Goal: Obtain resource: Download file/media

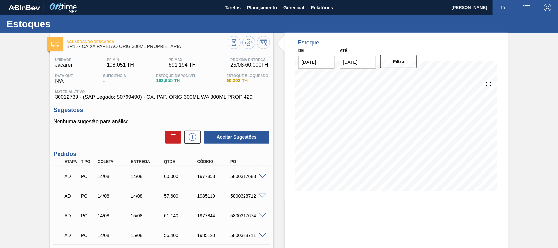
click at [256, 6] on span "Planejamento" at bounding box center [262, 8] width 30 height 8
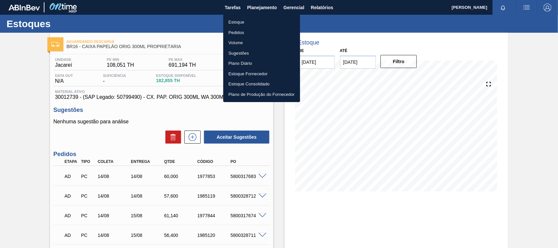
click at [227, 24] on li "Estoque" at bounding box center [261, 22] width 77 height 10
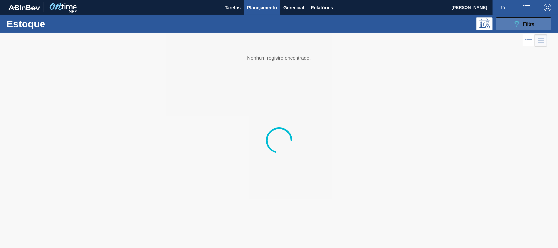
click at [499, 25] on button "089F7B8B-B2A5-4AFE-B5C0-19BA573D28AC Filtro" at bounding box center [524, 23] width 56 height 13
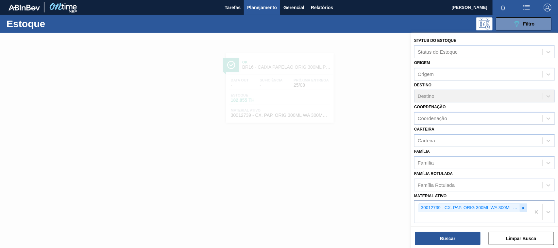
click at [521, 206] on icon at bounding box center [523, 208] width 5 height 5
click at [454, 208] on div "Material ativo" at bounding box center [479, 206] width 128 height 9
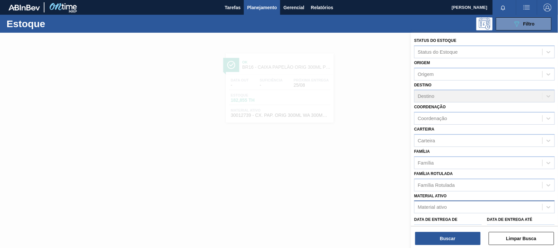
click at [430, 210] on div "Material ativo" at bounding box center [479, 206] width 128 height 9
paste ativo "30003188"
type ativo "30003188"
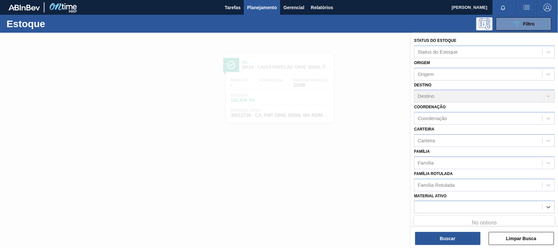
click at [306, 192] on div at bounding box center [279, 157] width 558 height 248
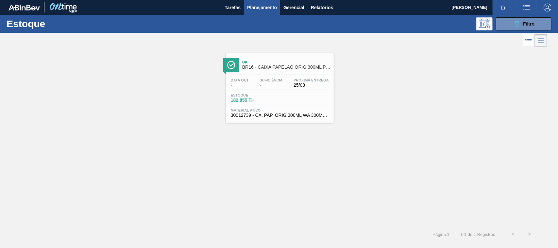
click at [358, 154] on div "Ok BR16 - CAIXA PAPELÃO ORIG 300ML PROPRIETÁRIA Data out - Suficiência - Próxim…" at bounding box center [279, 137] width 558 height 178
click at [510, 24] on button "089F7B8B-B2A5-4AFE-B5C0-19BA573D28AC Filtro" at bounding box center [524, 23] width 56 height 13
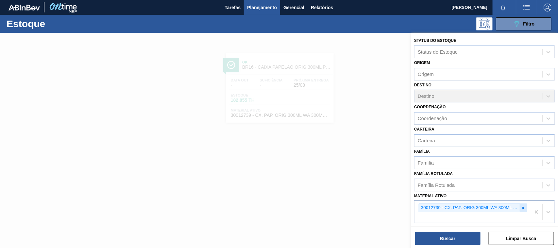
click at [525, 208] on div at bounding box center [523, 208] width 7 height 8
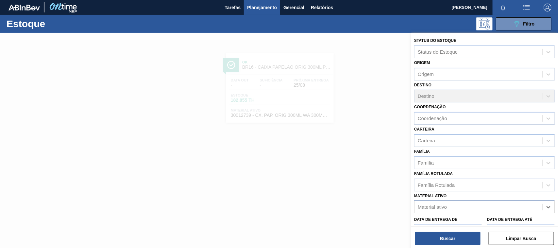
paste ativo "30003188"
type ativo "30003188"
click at [259, 203] on div at bounding box center [279, 157] width 558 height 248
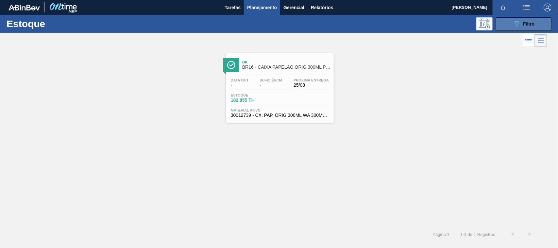
click at [533, 26] on div "089F7B8B-B2A5-4AFE-B5C0-19BA573D28AC Filtro" at bounding box center [524, 24] width 22 height 8
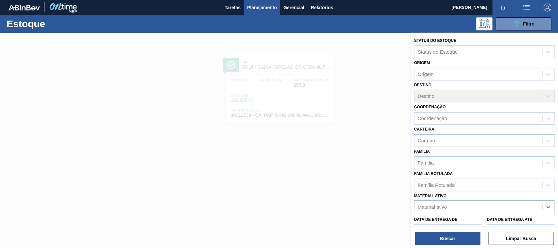
paste ativo "30003188"
type ativo "30003188"
click at [499, 224] on div "30003188 - TAMPA AL.CDL;PRATEADA;LATA-AUTOMATICA;" at bounding box center [484, 223] width 141 height 12
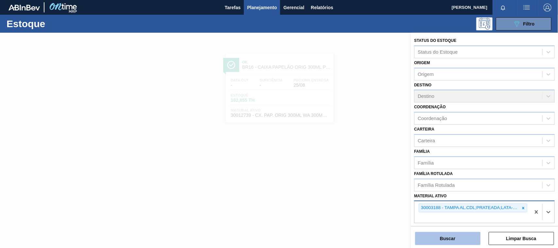
click at [471, 235] on button "Buscar" at bounding box center [447, 238] width 65 height 13
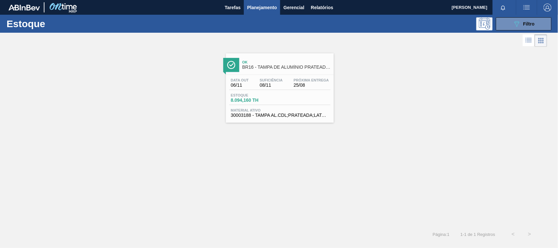
click at [254, 104] on div "Estoque 8.094,160 TH" at bounding box center [279, 99] width 101 height 12
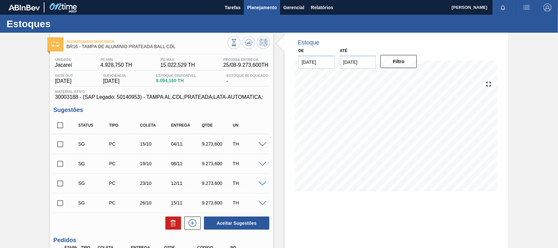
click at [268, 11] on button "Planejamento" at bounding box center [262, 7] width 36 height 15
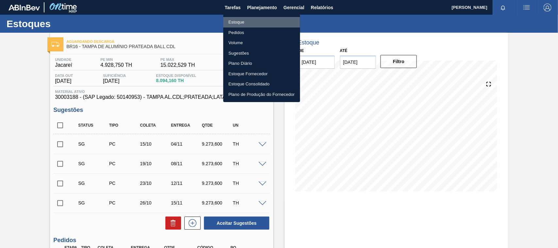
click at [231, 22] on li "Estoque" at bounding box center [261, 22] width 77 height 10
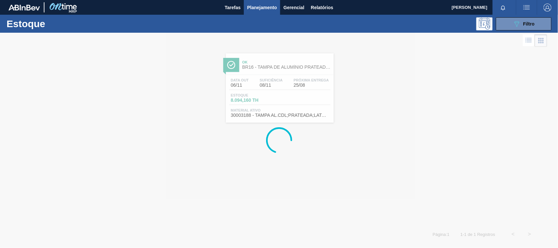
drag, startPoint x: 518, startPoint y: 24, endPoint x: 512, endPoint y: 67, distance: 43.5
click at [517, 24] on icon "089F7B8B-B2A5-4AFE-B5C0-19BA573D28AC" at bounding box center [517, 24] width 8 height 8
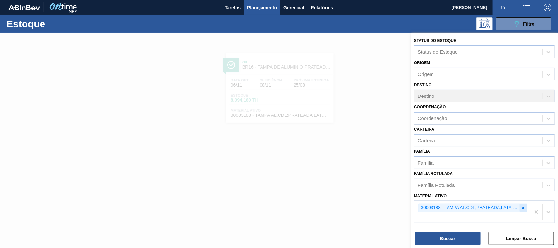
click at [521, 206] on icon at bounding box center [523, 208] width 5 height 5
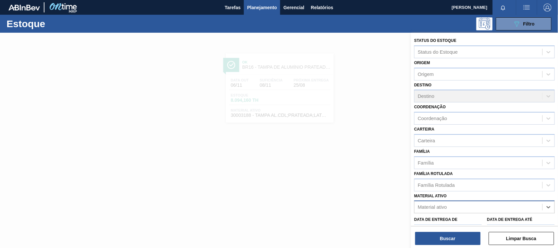
paste ativo "30009353"
type ativo "30009353"
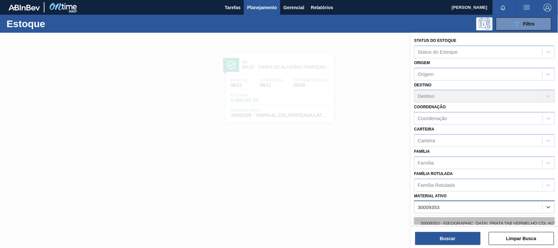
click at [449, 218] on div "30009353 - [GEOGRAPHIC_DATA]. PRATA TAB VERMELHO CDL AUTO" at bounding box center [484, 223] width 141 height 12
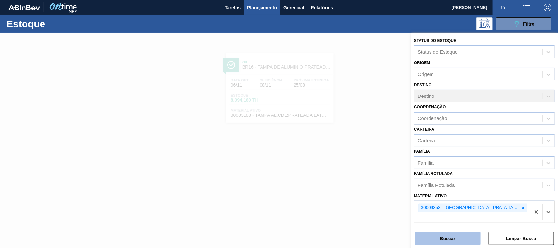
click at [441, 236] on button "Buscar" at bounding box center [447, 238] width 65 height 13
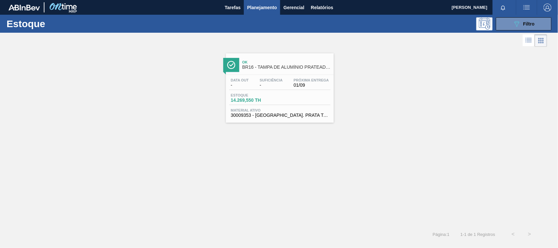
click at [292, 91] on div "Data out - Suficiência - Próxima Entrega 01/09 Estoque 14.269,550 TH Material a…" at bounding box center [280, 97] width 108 height 44
click at [300, 83] on span "01/09" at bounding box center [311, 85] width 35 height 5
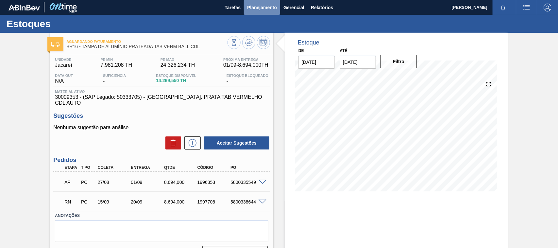
click at [264, 7] on span "Planejamento" at bounding box center [262, 8] width 30 height 8
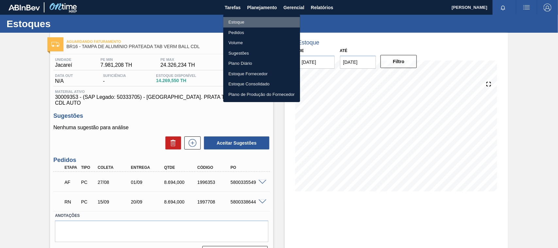
click at [260, 20] on li "Estoque" at bounding box center [261, 22] width 77 height 10
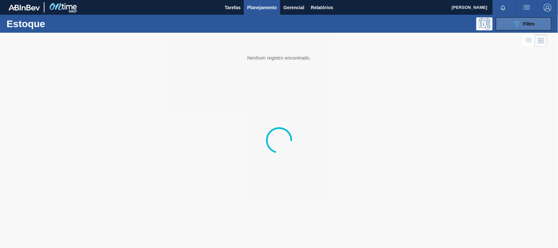
click at [500, 20] on button "089F7B8B-B2A5-4AFE-B5C0-19BA573D28AC Filtro" at bounding box center [524, 23] width 56 height 13
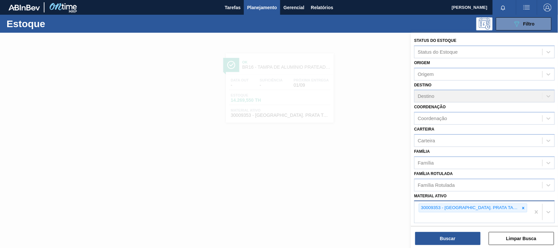
click at [523, 211] on div "30009353 - [GEOGRAPHIC_DATA]. PRATA TAB VERMELHO CDL AUTO" at bounding box center [473, 207] width 109 height 9
click at [523, 207] on icon at bounding box center [523, 208] width 5 height 5
paste ativo "30003188"
type ativo "30003188"
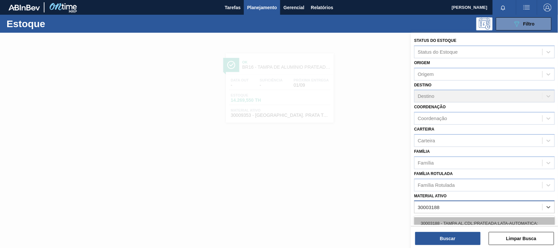
click at [462, 217] on div "30003188 - TAMPA AL.CDL;PRATEADA;LATA-AUTOMATICA;" at bounding box center [484, 223] width 141 height 12
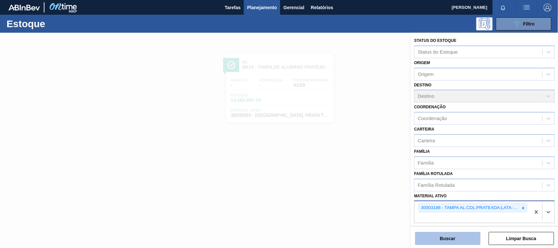
click at [459, 235] on button "Buscar" at bounding box center [447, 238] width 65 height 13
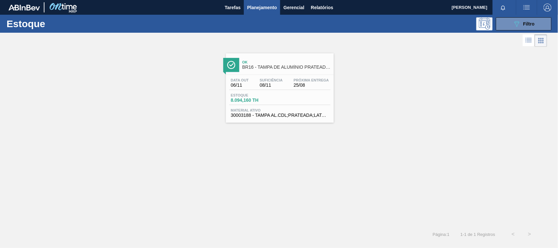
click at [322, 118] on span "30003188 - TAMPA AL.CDL;PRATEADA;LATA-AUTOMATICA;" at bounding box center [280, 115] width 98 height 5
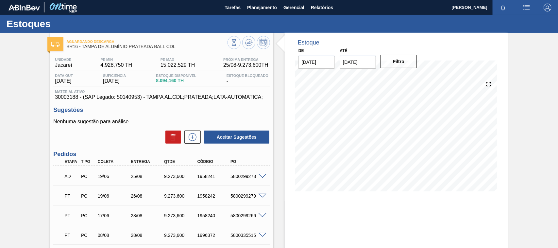
click at [262, 15] on div "Estoques" at bounding box center [279, 24] width 558 height 18
click at [258, 9] on span "Planejamento" at bounding box center [262, 8] width 30 height 8
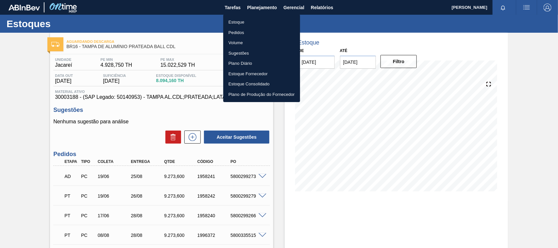
click at [238, 25] on li "Estoque" at bounding box center [261, 22] width 77 height 10
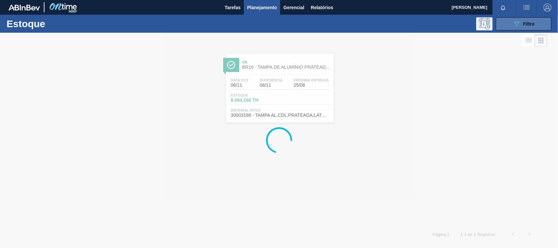
click at [528, 23] on span "Filtro" at bounding box center [529, 23] width 11 height 5
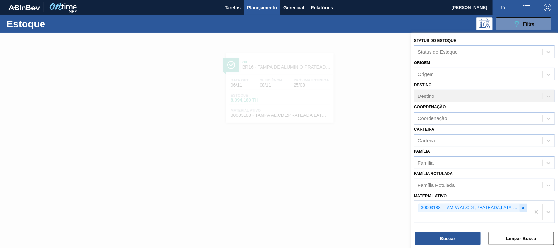
click at [522, 206] on icon at bounding box center [523, 208] width 5 height 5
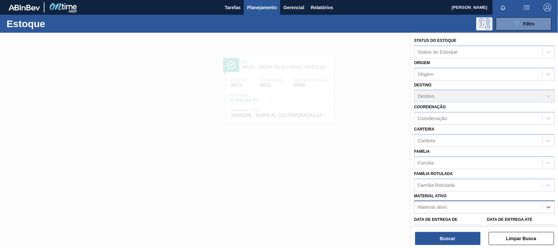
paste ativo "30003189"
type ativo "30003189"
click at [475, 217] on div "30003189 - TAMPA AL CDL DOURADA LATA AUTOMATICA" at bounding box center [484, 223] width 141 height 12
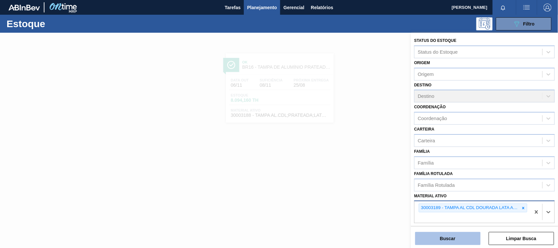
click at [460, 239] on button "Buscar" at bounding box center [447, 238] width 65 height 13
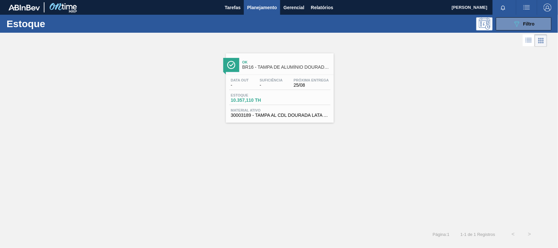
click at [286, 106] on div "Data out - Suficiência - Próxima Entrega 25/08 Estoque 10.357,110 TH Material a…" at bounding box center [280, 97] width 108 height 44
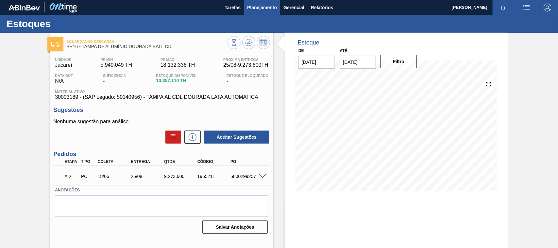
click at [266, 9] on span "Planejamento" at bounding box center [262, 8] width 30 height 8
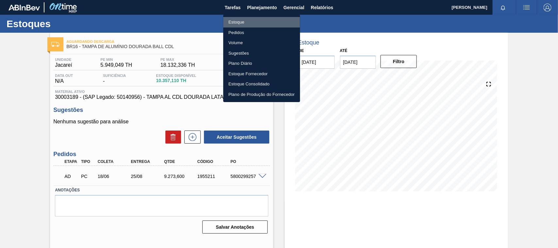
click at [245, 21] on li "Estoque" at bounding box center [261, 22] width 77 height 10
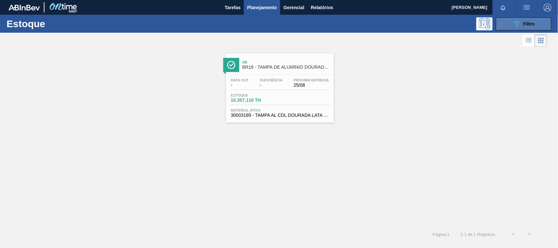
click at [505, 20] on button "089F7B8B-B2A5-4AFE-B5C0-19BA573D28AC Filtro" at bounding box center [524, 23] width 56 height 13
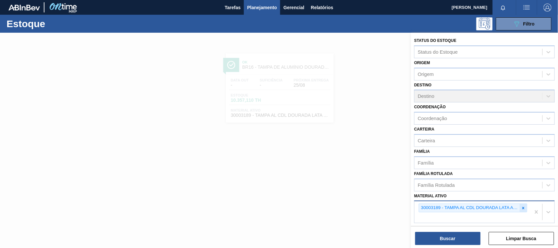
click at [521, 210] on div at bounding box center [523, 208] width 7 height 8
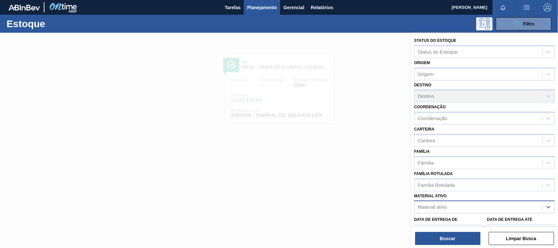
paste ativo "30002702"
type ativo "30002702"
click at [458, 217] on div "30002702 - TAMPA AL DOURADA C/ TAB DOURADO" at bounding box center [484, 223] width 141 height 12
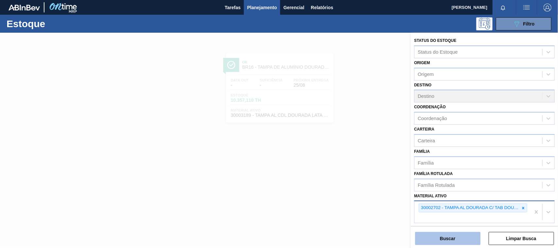
click at [442, 236] on button "Buscar" at bounding box center [447, 238] width 65 height 13
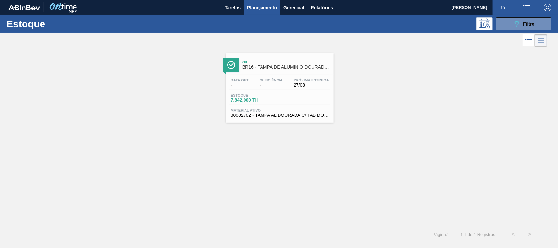
click at [280, 88] on div "Data out - Suficiência - Próxima Entrega 27/08" at bounding box center [279, 84] width 101 height 12
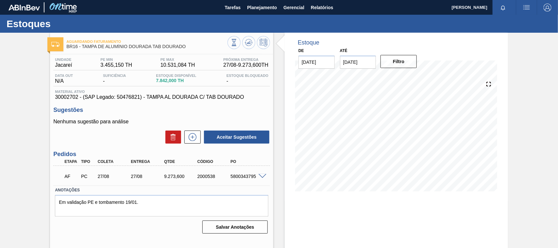
click at [231, 180] on div "AF PC 27/08 27/08 9.273,[PHONE_NUMBER] 5800343795" at bounding box center [159, 175] width 199 height 13
copy div "5800343795"
click at [267, 8] on span "Planejamento" at bounding box center [262, 8] width 30 height 8
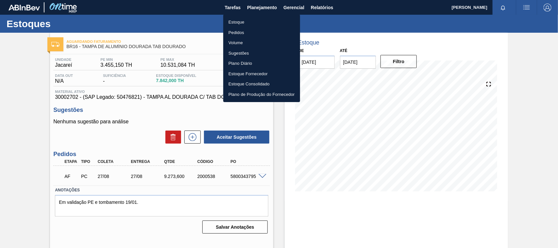
click at [242, 16] on ul "Estoque Pedidos Volume Sugestões Plano Diário Estoque Fornecedor Estoque Consol…" at bounding box center [261, 58] width 77 height 88
click at [243, 20] on li "Estoque" at bounding box center [261, 22] width 77 height 10
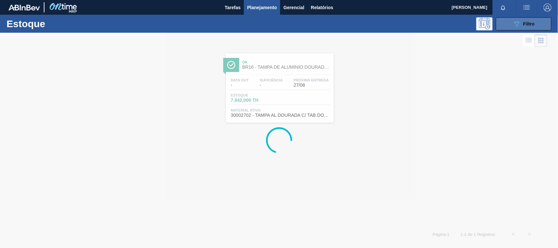
click at [515, 29] on button "089F7B8B-B2A5-4AFE-B5C0-19BA573D28AC Filtro" at bounding box center [524, 23] width 56 height 13
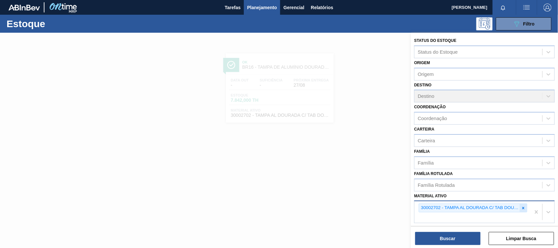
click at [523, 207] on icon at bounding box center [524, 208] width 2 height 2
paste ativo "30002702"
type ativo "30002702"
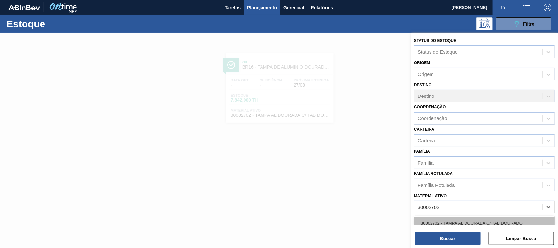
click at [468, 219] on div "30002702 - TAMPA AL DOURADA C/ TAB DOURADO" at bounding box center [484, 223] width 141 height 12
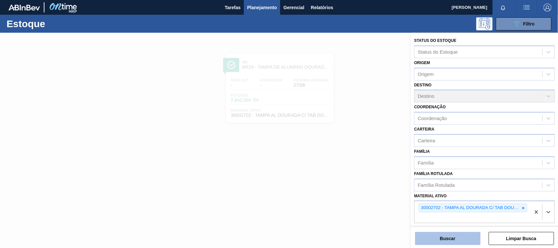
click at [459, 234] on button "Buscar" at bounding box center [447, 238] width 65 height 13
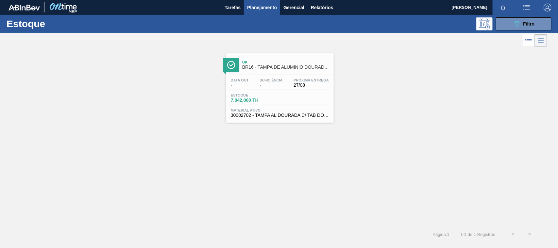
click at [300, 112] on span "Material ativo" at bounding box center [280, 110] width 98 height 4
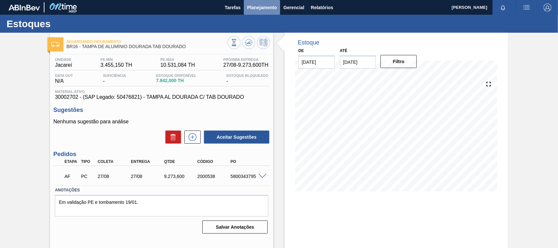
click at [259, 8] on span "Planejamento" at bounding box center [262, 8] width 30 height 8
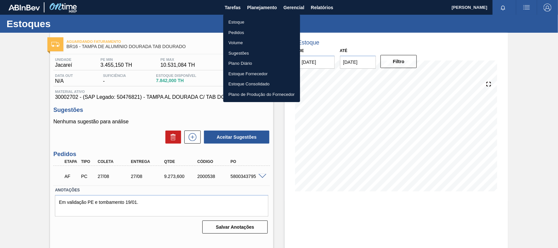
click at [238, 21] on li "Estoque" at bounding box center [261, 22] width 77 height 10
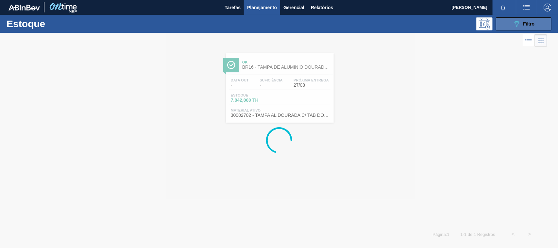
click at [523, 23] on div "089F7B8B-B2A5-4AFE-B5C0-19BA573D28AC Filtro" at bounding box center [524, 24] width 22 height 8
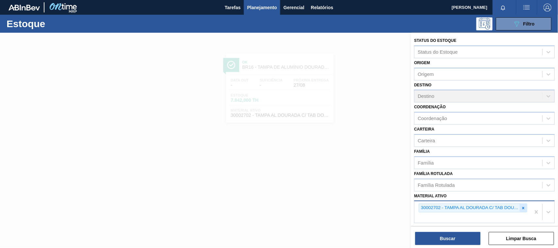
click at [522, 206] on icon at bounding box center [523, 208] width 5 height 5
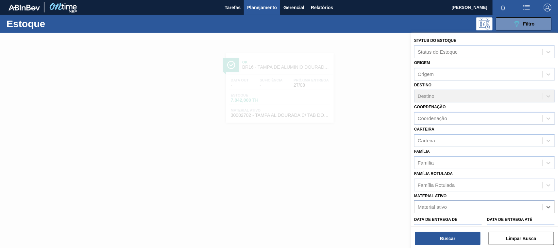
paste ativo "30003189"
type ativo "30003189"
drag, startPoint x: 475, startPoint y: 218, endPoint x: 467, endPoint y: 231, distance: 15.1
click at [474, 219] on div "30003189 - TAMPA AL CDL DOURADA LATA AUTOMATICA" at bounding box center [484, 223] width 141 height 12
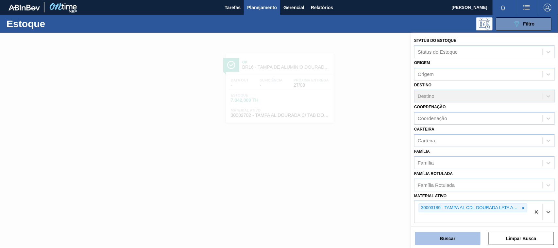
click at [463, 239] on button "Buscar" at bounding box center [447, 238] width 65 height 13
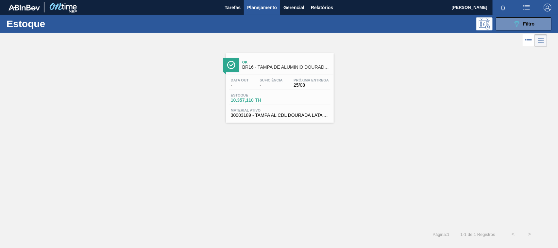
click at [263, 107] on div "Data out - Suficiência - Próxima Entrega 25/08 Estoque 10.357,110 TH Material a…" at bounding box center [280, 97] width 108 height 44
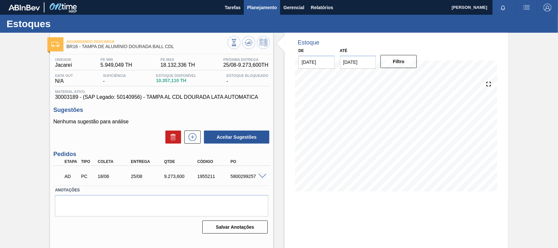
click at [259, 10] on span "Planejamento" at bounding box center [262, 8] width 30 height 8
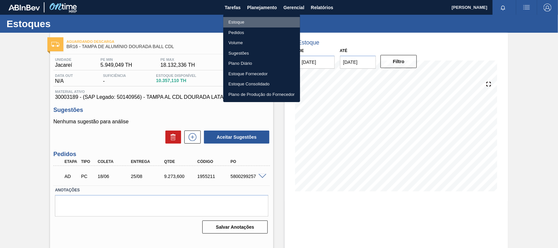
click at [235, 23] on li "Estoque" at bounding box center [261, 22] width 77 height 10
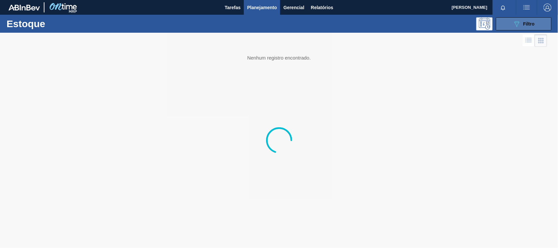
click at [509, 29] on button "089F7B8B-B2A5-4AFE-B5C0-19BA573D28AC Filtro" at bounding box center [524, 23] width 56 height 13
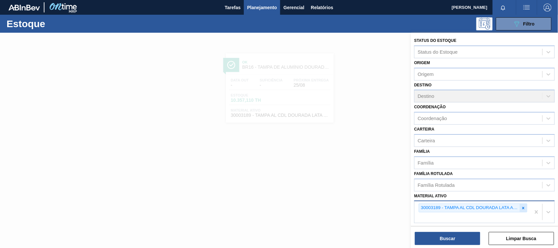
click at [524, 208] on icon at bounding box center [523, 208] width 5 height 5
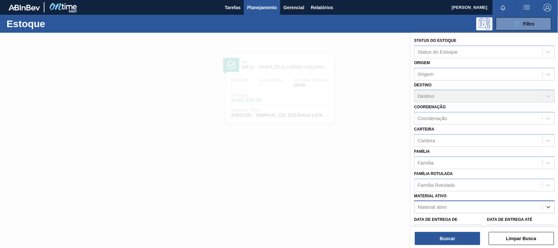
paste ativo "30034389"
type ativo "30034389"
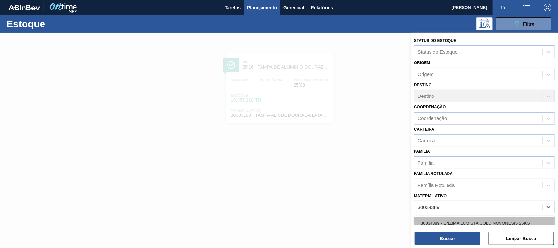
click at [487, 220] on div "30034389 - ENZIMA LUMISTA GOLD NOVONESIS 25KG" at bounding box center [484, 223] width 141 height 12
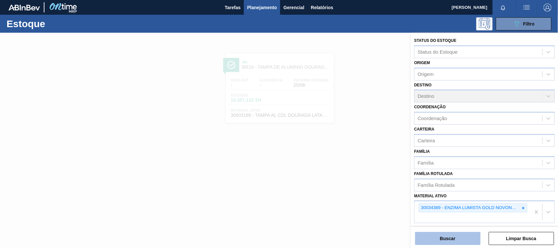
click at [445, 242] on button "Buscar" at bounding box center [447, 238] width 65 height 13
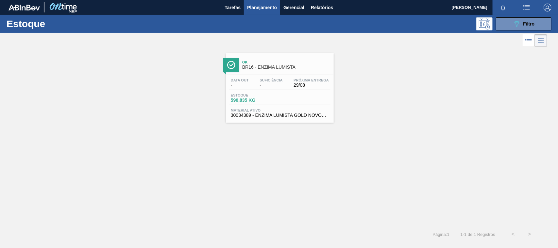
click at [300, 102] on div "Estoque 590,835 KG" at bounding box center [279, 99] width 101 height 12
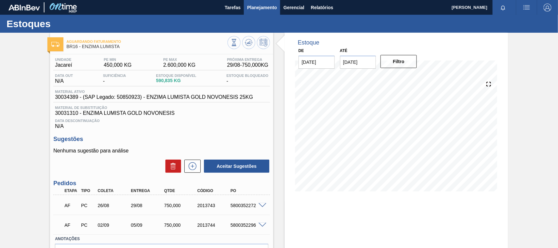
click at [267, 6] on span "Planejamento" at bounding box center [262, 8] width 30 height 8
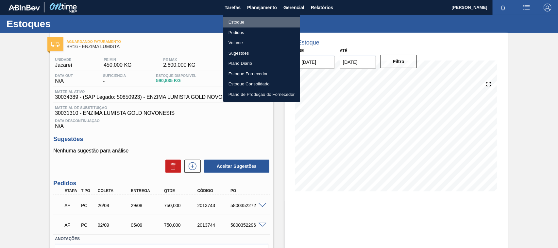
click at [248, 17] on li "Estoque" at bounding box center [261, 22] width 77 height 10
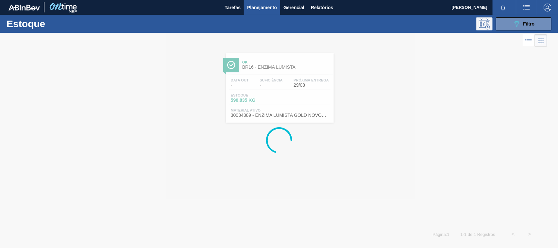
click at [484, 28] on icon at bounding box center [484, 23] width 11 height 11
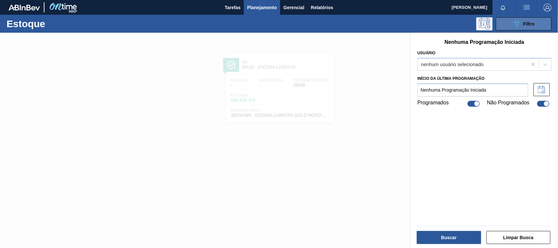
click at [533, 25] on span "Filtro" at bounding box center [529, 23] width 11 height 5
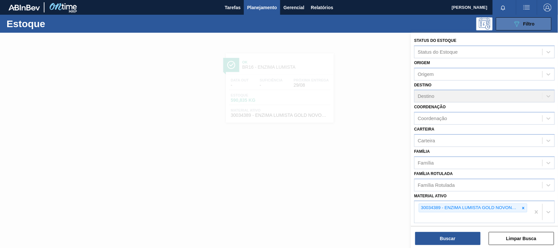
click at [530, 27] on div "089F7B8B-B2A5-4AFE-B5C0-19BA573D28AC Filtro" at bounding box center [524, 24] width 22 height 8
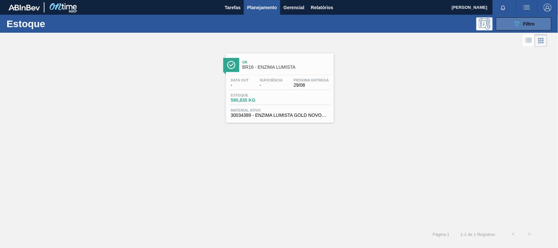
click at [530, 27] on div "089F7B8B-B2A5-4AFE-B5C0-19BA573D28AC Filtro" at bounding box center [524, 24] width 22 height 8
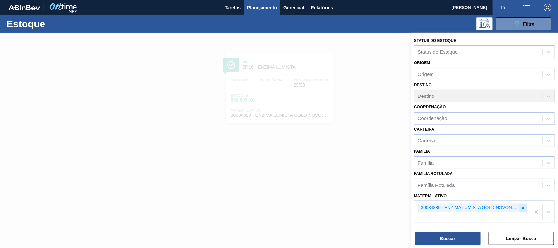
click at [523, 206] on icon at bounding box center [523, 208] width 5 height 5
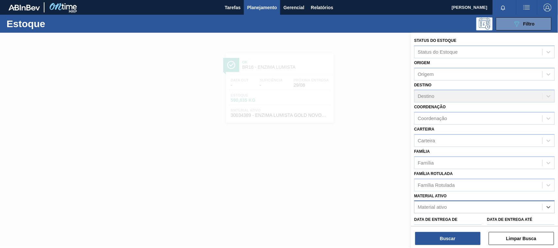
paste ativo "30012739"
type ativo "30012739"
click at [482, 221] on div "30012739 - CX. PAP. ORIG 300ML WA 300ML PROP 429" at bounding box center [484, 223] width 141 height 12
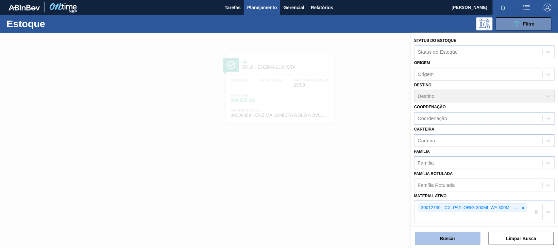
click at [450, 244] on button "Buscar" at bounding box center [447, 238] width 65 height 13
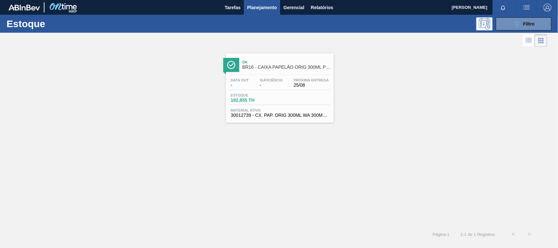
click at [256, 107] on div "Data out - Suficiência - Próxima Entrega 25/08 Estoque 182,855 TH Material ativ…" at bounding box center [280, 97] width 108 height 44
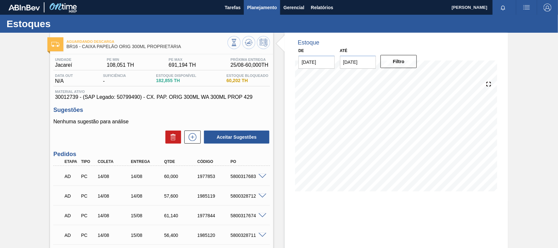
click at [255, 7] on span "Planejamento" at bounding box center [262, 8] width 30 height 8
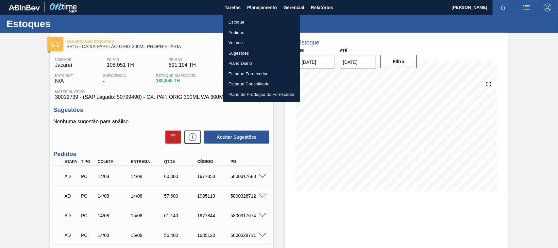
click at [318, 9] on div at bounding box center [279, 124] width 558 height 248
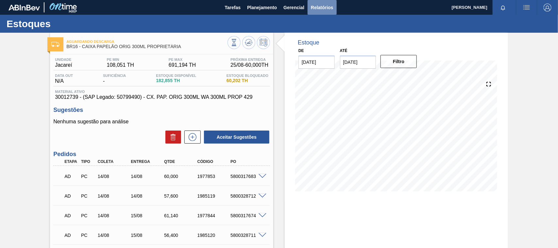
click at [324, 4] on span "Relatórios" at bounding box center [322, 8] width 22 height 8
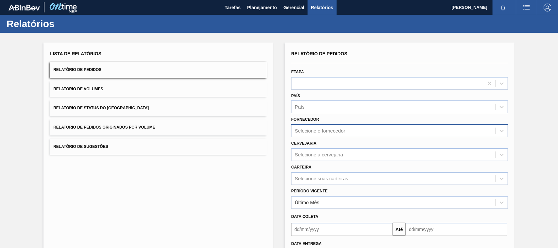
click at [315, 134] on div "Selecione o fornecedor" at bounding box center [394, 130] width 204 height 9
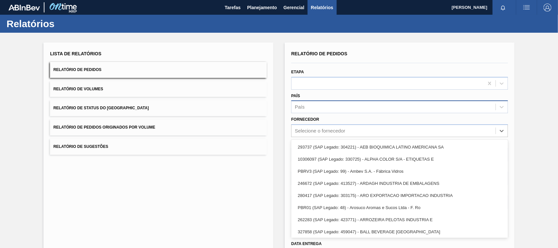
click at [321, 102] on div "País" at bounding box center [394, 106] width 204 height 9
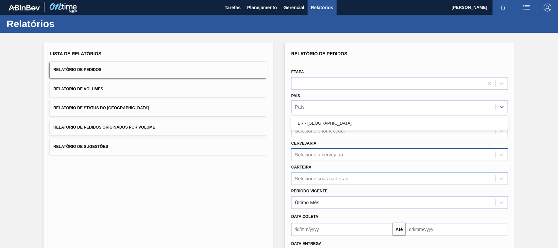
scroll to position [41, 0]
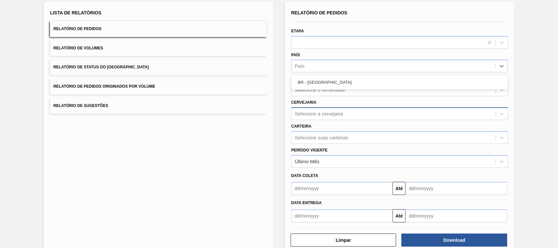
click at [314, 112] on div "Selecione a cervejaria" at bounding box center [319, 114] width 48 height 6
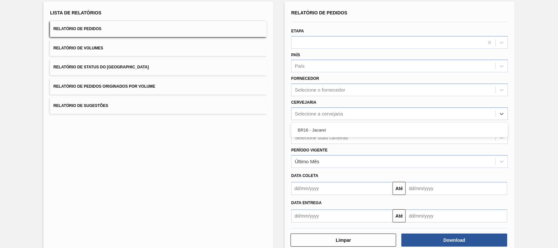
click at [320, 129] on div "BR16 - Jacareí" at bounding box center [399, 130] width 217 height 12
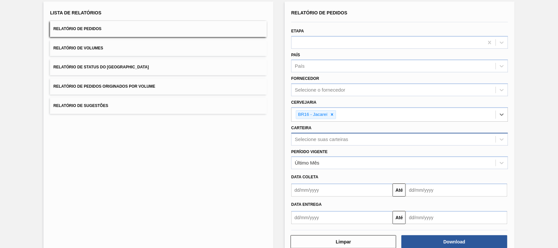
drag, startPoint x: 318, startPoint y: 133, endPoint x: 317, endPoint y: 136, distance: 3.3
click at [317, 134] on div "Selecione suas carteiras" at bounding box center [394, 138] width 204 height 9
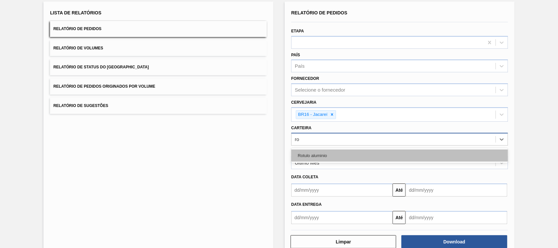
type input "r"
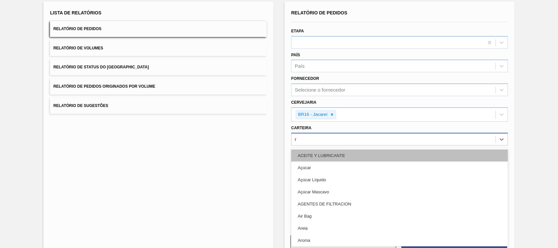
type input "ró"
click at [333, 156] on div "Rótulo" at bounding box center [399, 155] width 217 height 12
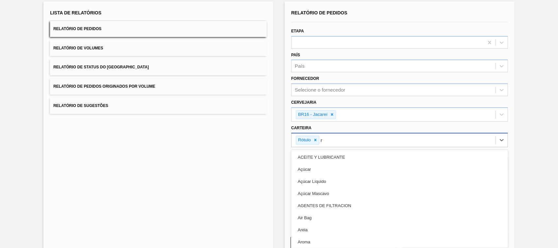
type input "ró"
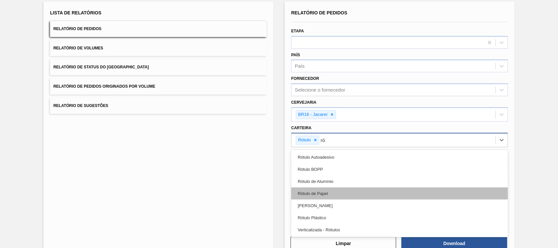
click at [341, 189] on div "Rótulo de Papel" at bounding box center [399, 193] width 217 height 12
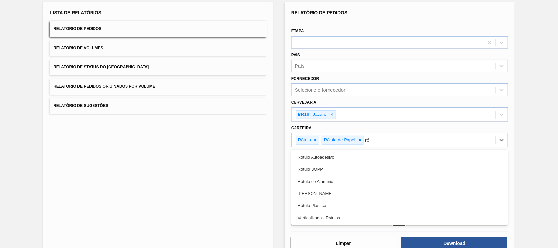
type input "rót"
click at [341, 189] on div "[PERSON_NAME]" at bounding box center [399, 193] width 217 height 12
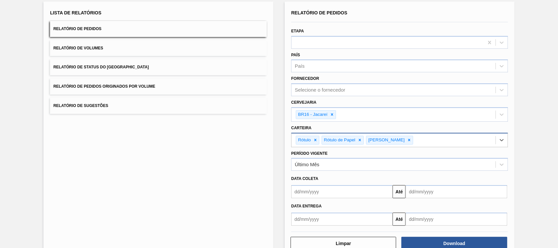
scroll to position [57, 0]
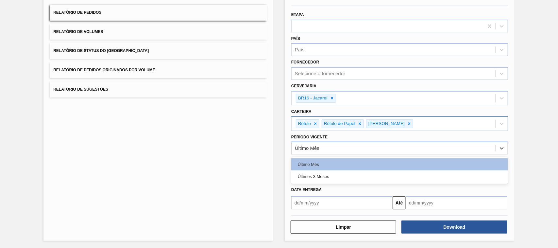
click at [333, 151] on div "Último Mês" at bounding box center [394, 148] width 204 height 9
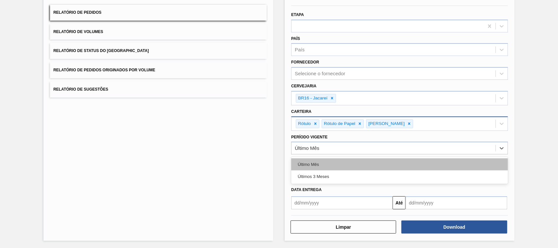
click at [331, 162] on div "Último Mês" at bounding box center [399, 164] width 217 height 12
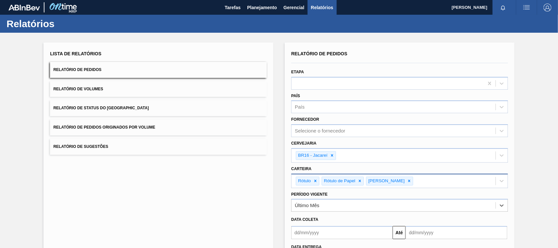
scroll to position [41, 0]
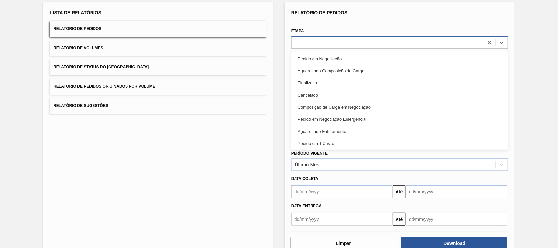
click at [307, 41] on div at bounding box center [388, 42] width 192 height 9
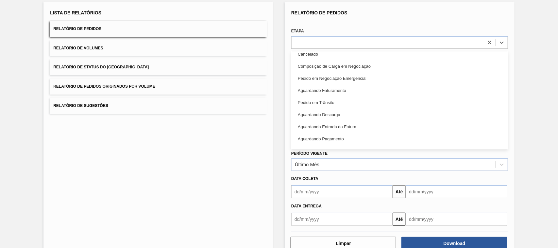
scroll to position [146, 0]
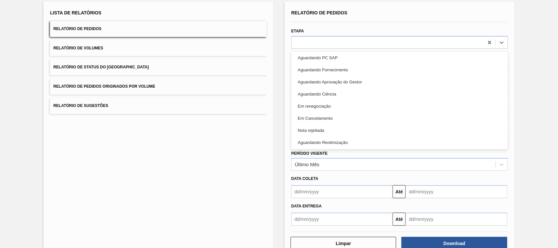
drag, startPoint x: 178, startPoint y: 209, endPoint x: 396, endPoint y: 24, distance: 285.8
click at [185, 202] on div "Lista de Relatórios Relatório de Pedidos Relatório de Volumes Relatório de Stat…" at bounding box center [158, 129] width 230 height 255
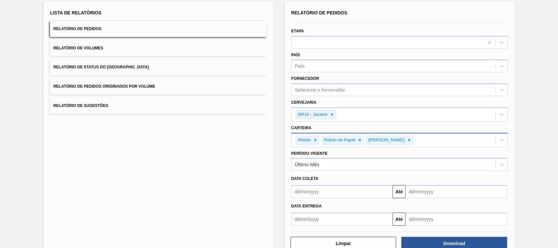
scroll to position [57, 0]
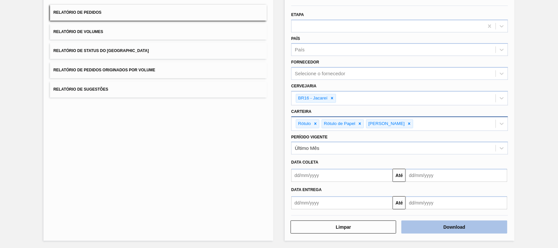
click at [440, 231] on button "Download" at bounding box center [455, 226] width 106 height 13
